Goal: Task Accomplishment & Management: Manage account settings

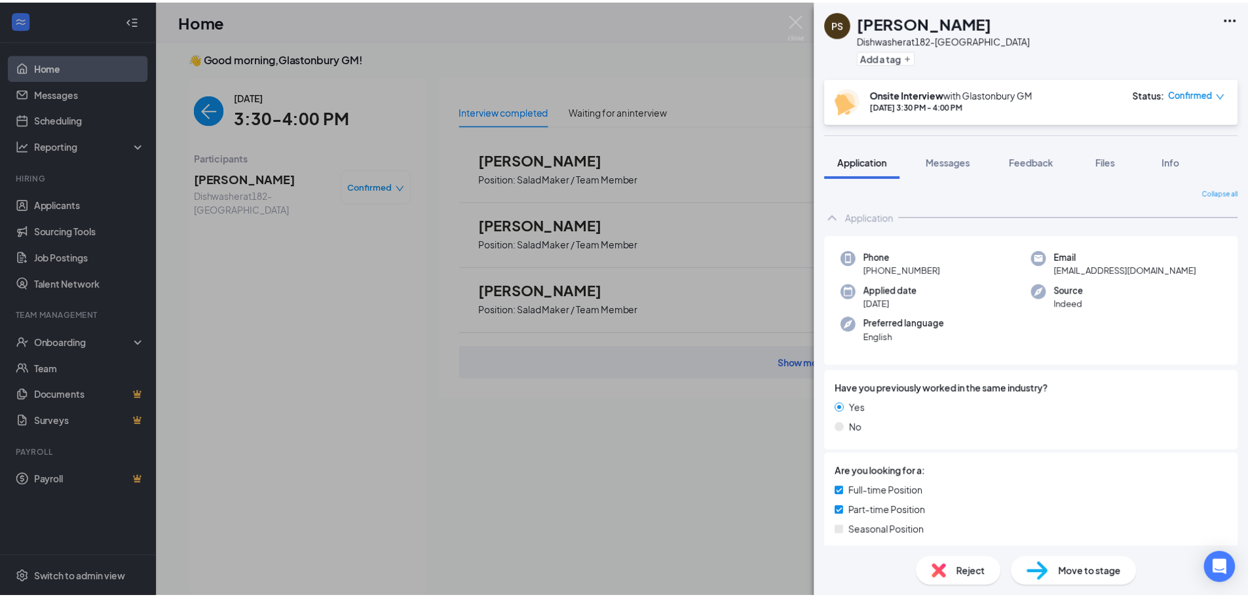
scroll to position [402, 0]
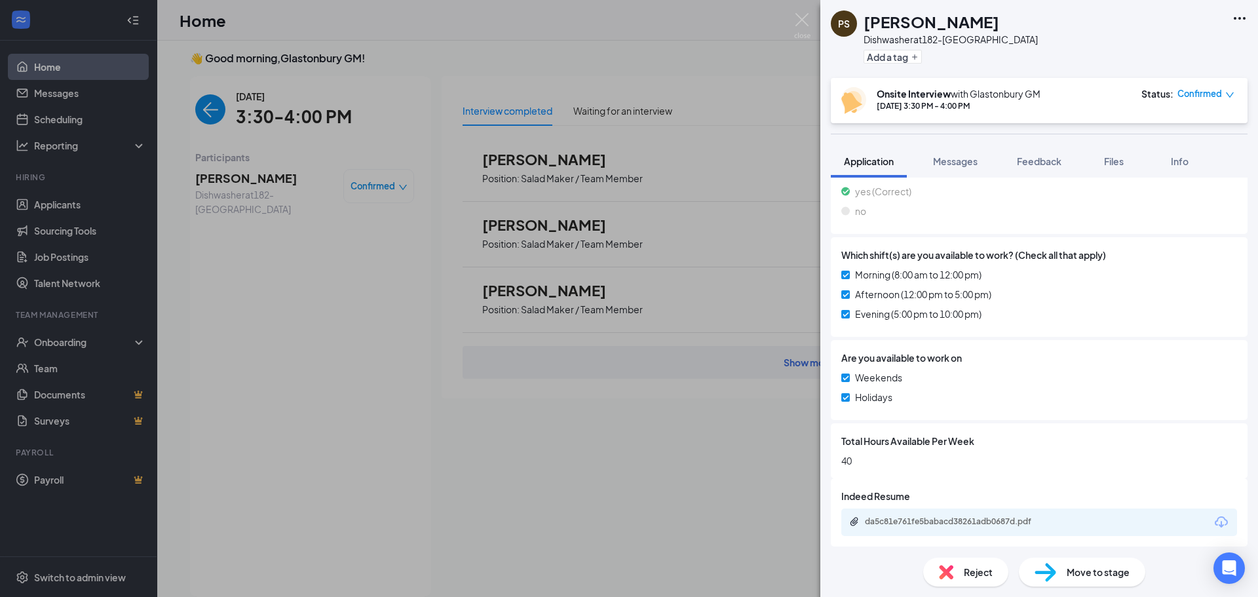
click at [443, 141] on div "PS [PERSON_NAME] Dishwasher at 182-Glastonbury Add a tag Onsite Interview with …" at bounding box center [629, 298] width 1258 height 597
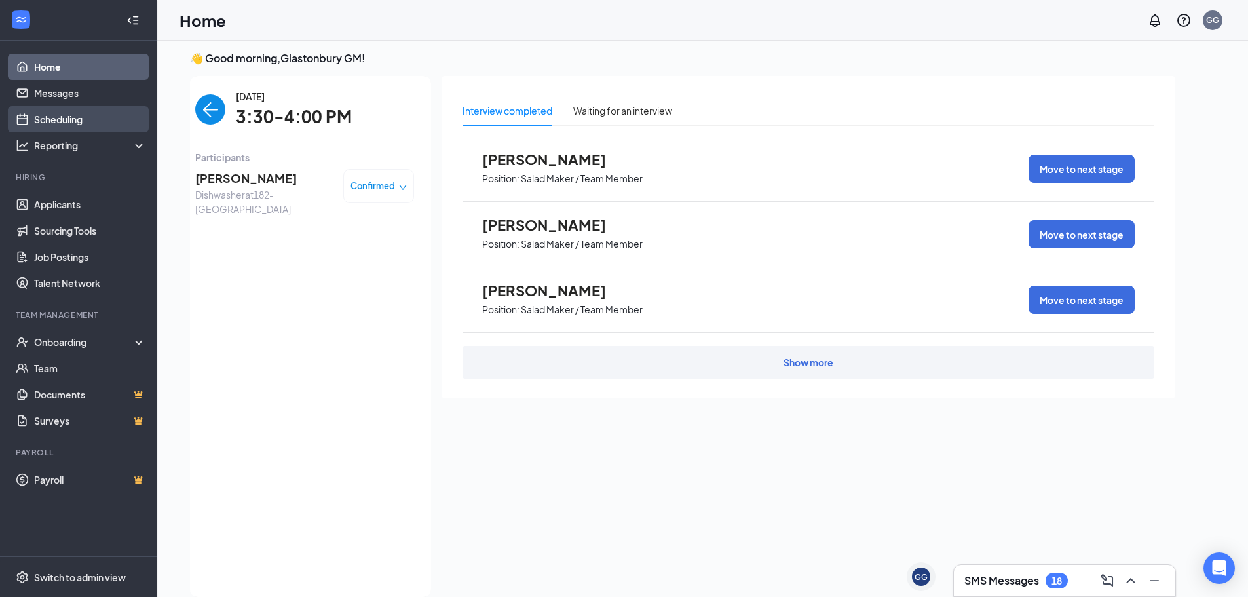
click at [80, 121] on link "Scheduling" at bounding box center [90, 119] width 112 height 26
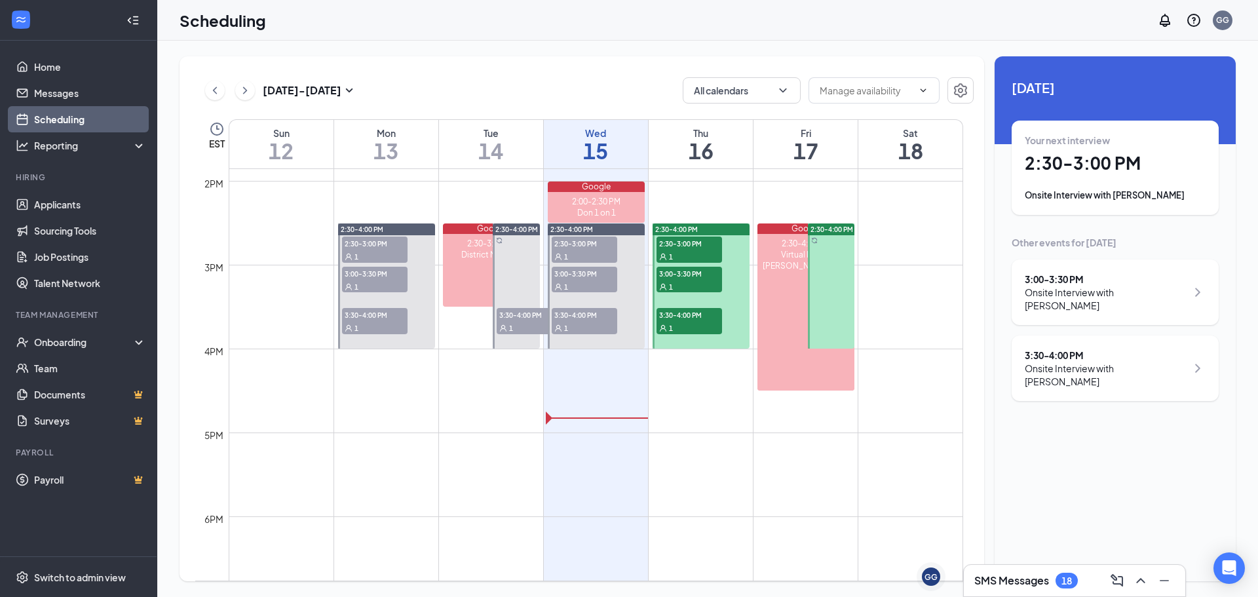
scroll to position [1168, 0]
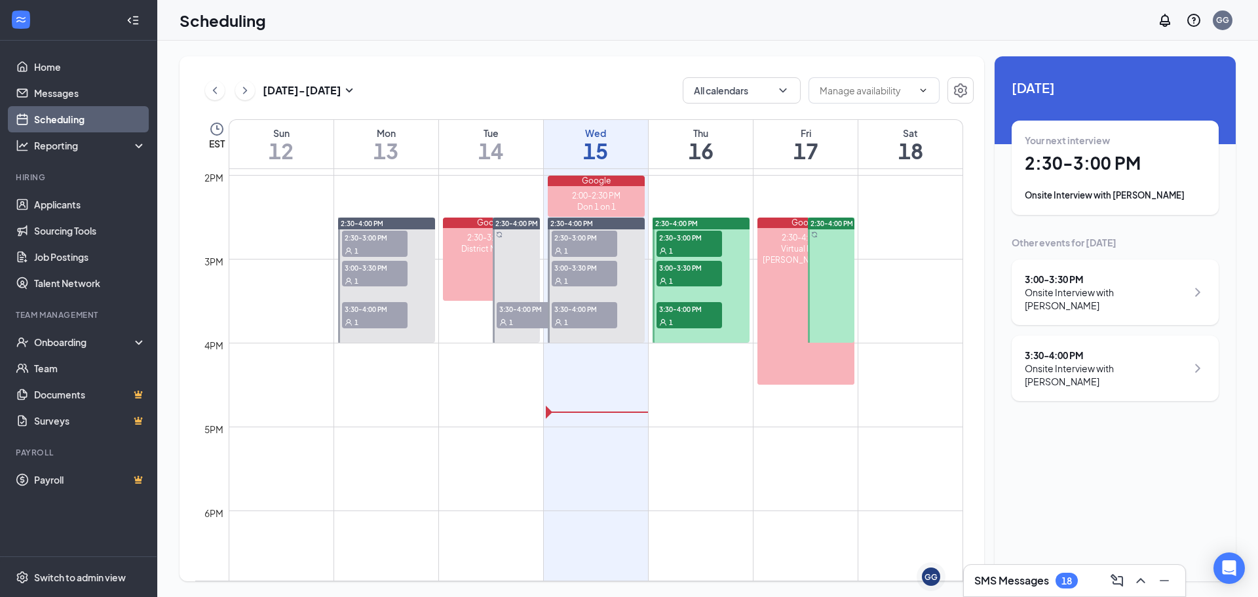
click at [668, 244] on div "1" at bounding box center [689, 250] width 66 height 13
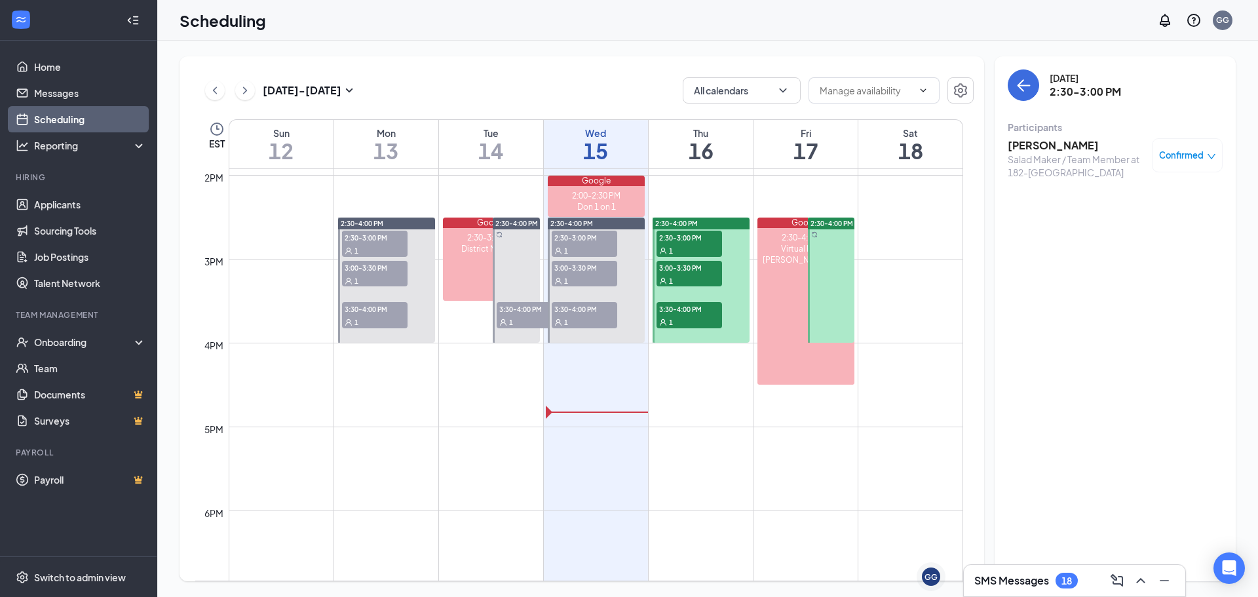
click at [690, 269] on span "3:00-3:30 PM" at bounding box center [689, 267] width 66 height 13
click at [658, 318] on div "1" at bounding box center [689, 321] width 66 height 13
click at [713, 276] on div "1" at bounding box center [689, 280] width 66 height 13
click at [706, 238] on span "2:30-3:00 PM" at bounding box center [689, 237] width 66 height 13
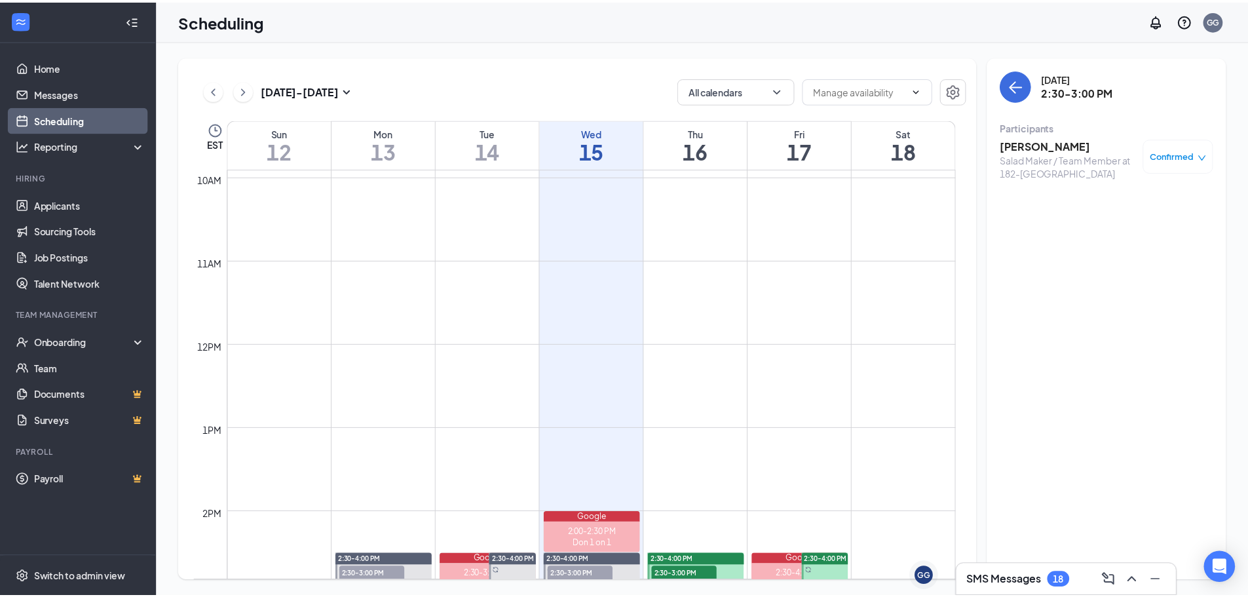
scroll to position [684, 0]
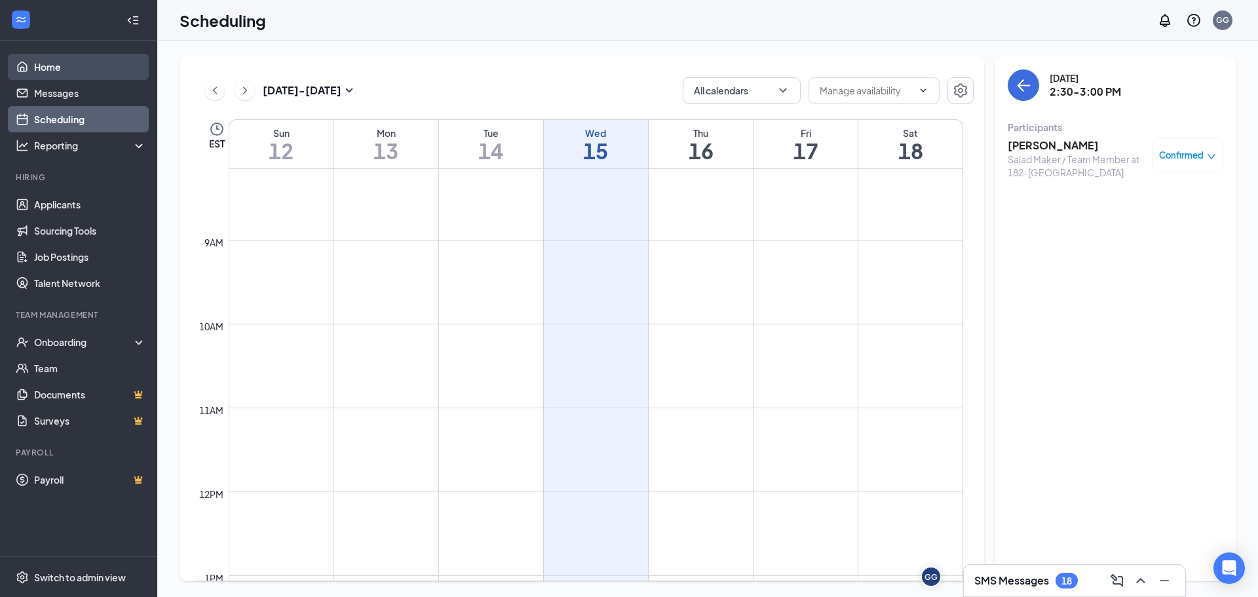
click at [34, 64] on link "Home" at bounding box center [90, 67] width 112 height 26
